Goal: Transaction & Acquisition: Purchase product/service

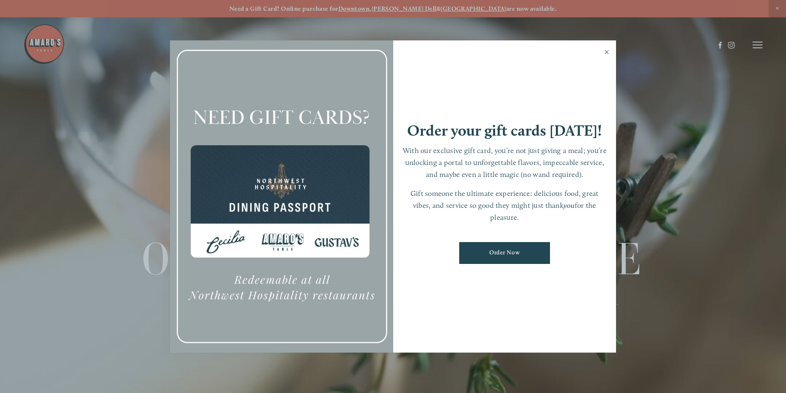
click at [604, 49] on link "Close" at bounding box center [606, 53] width 16 height 23
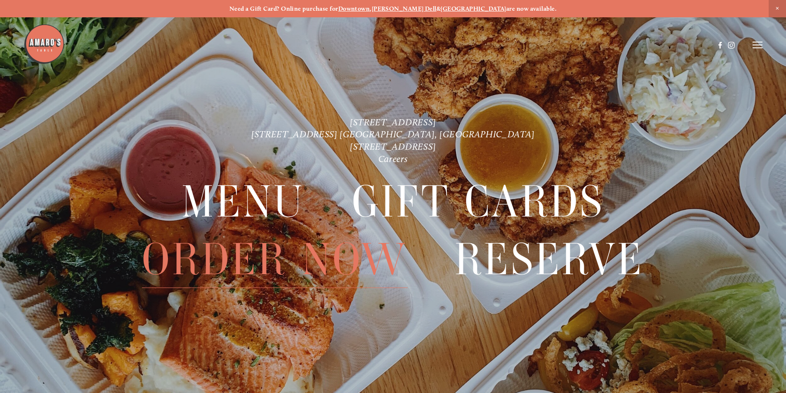
click at [226, 240] on span "Order Now" at bounding box center [274, 259] width 265 height 57
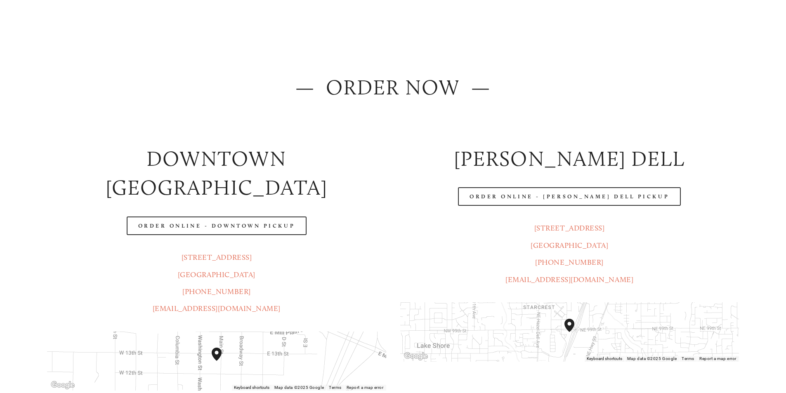
scroll to position [124, 0]
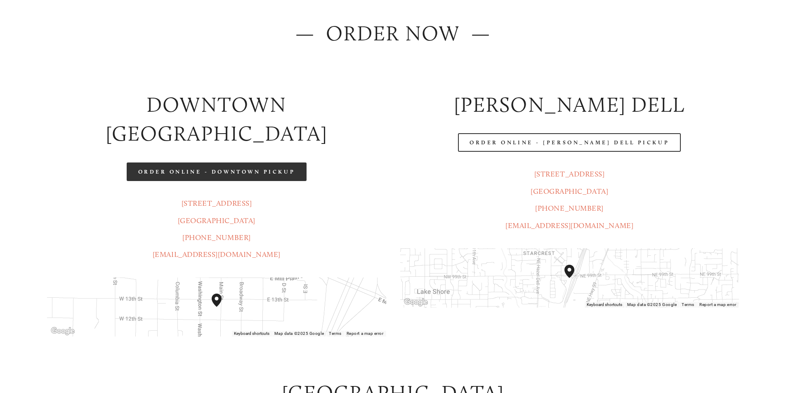
click at [219, 163] on link "Order Online - Downtown pickup" at bounding box center [217, 172] width 180 height 19
